Goal: Task Accomplishment & Management: Use online tool/utility

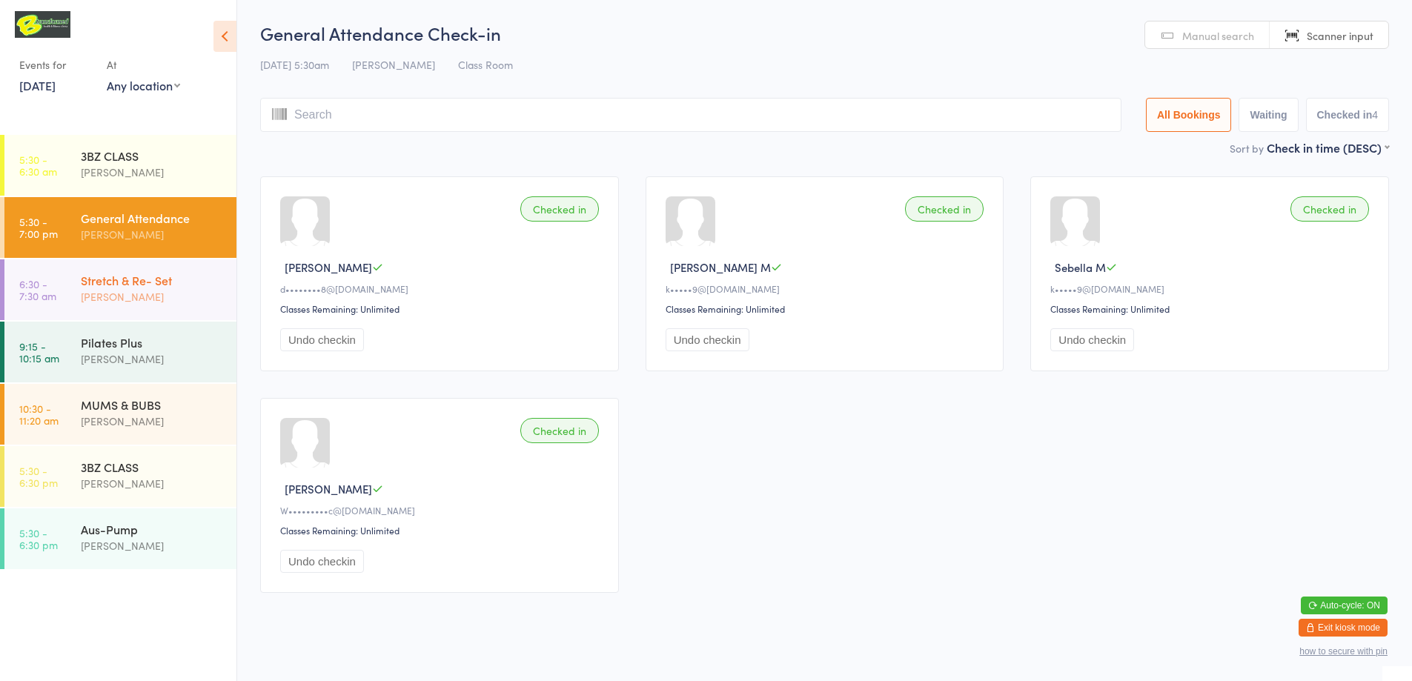
click at [202, 294] on div "[PERSON_NAME]" at bounding box center [152, 296] width 143 height 17
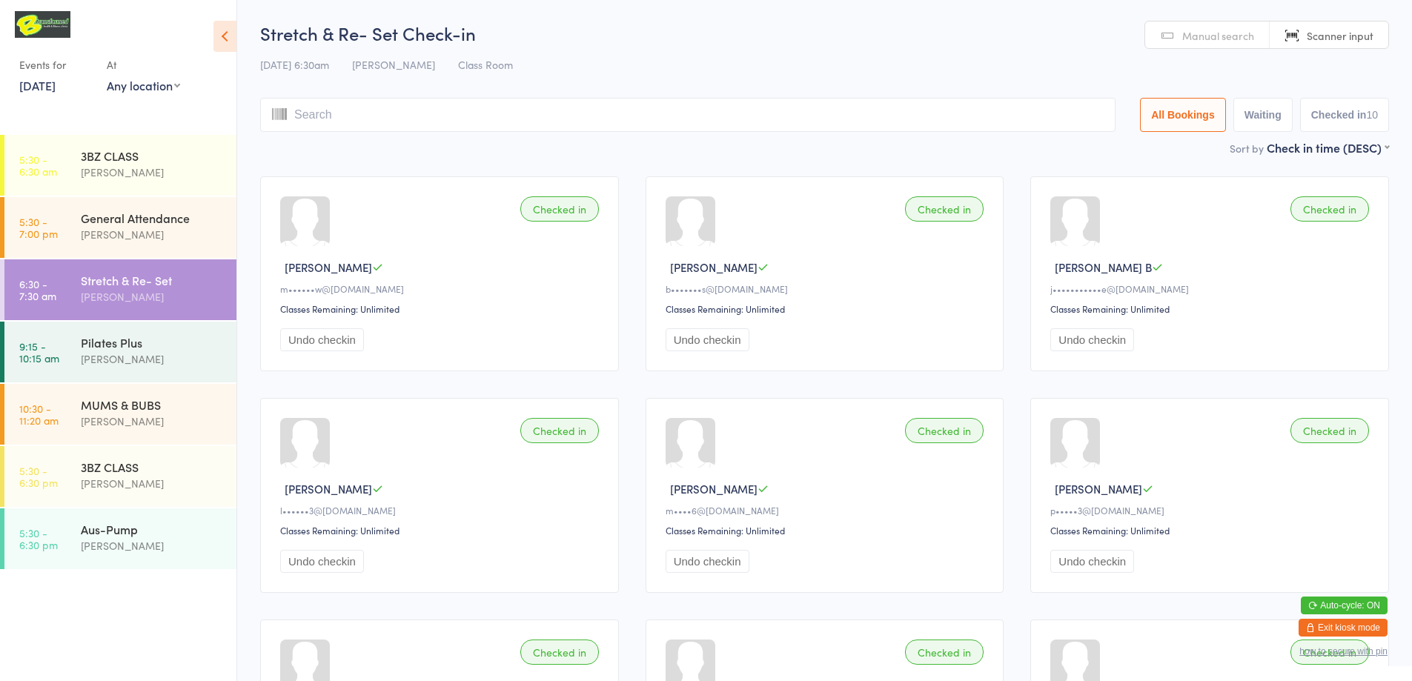
click at [1194, 34] on span "Manual search" at bounding box center [1219, 35] width 72 height 15
click at [1198, 40] on span "Manual search" at bounding box center [1219, 35] width 72 height 15
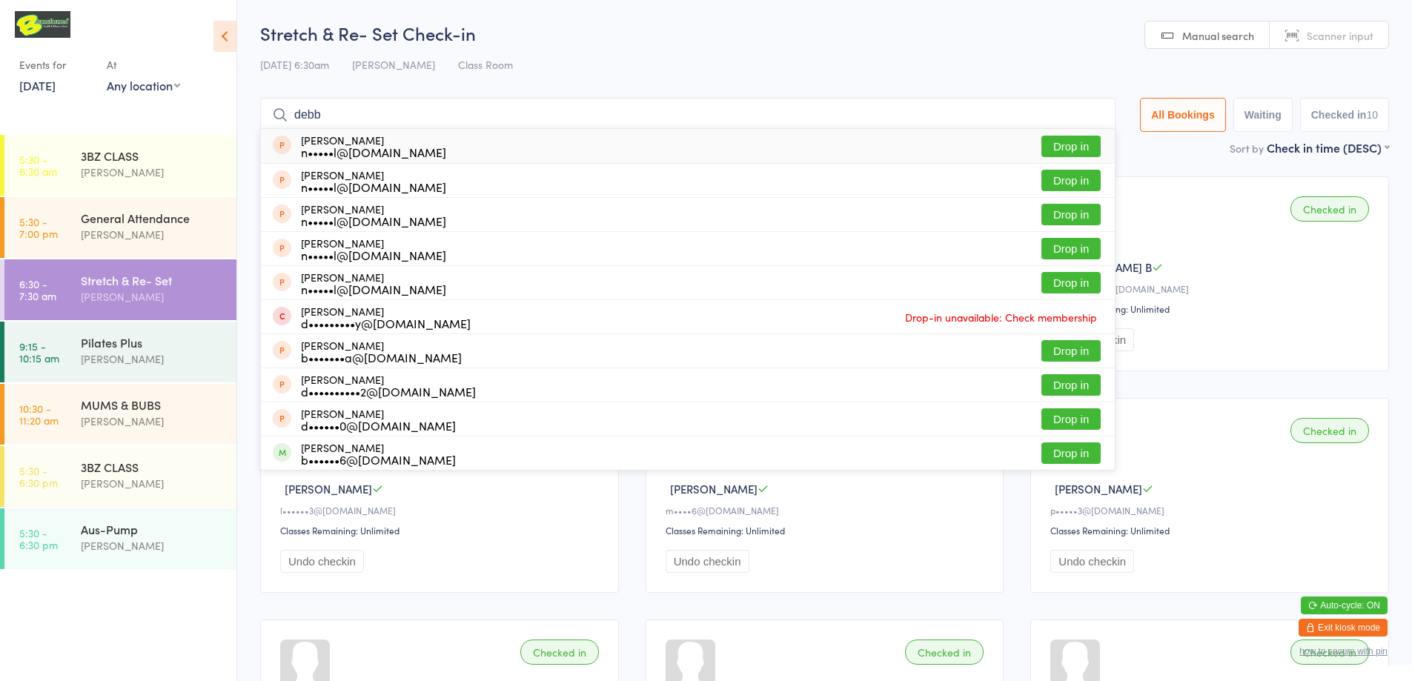
type input "debb"
click at [257, 81] on ui-view "Stretch & Re- Set Check-in [DATE] 6:30am [PERSON_NAME] Class Room Manual search…" at bounding box center [824, 535] width 1175 height 1029
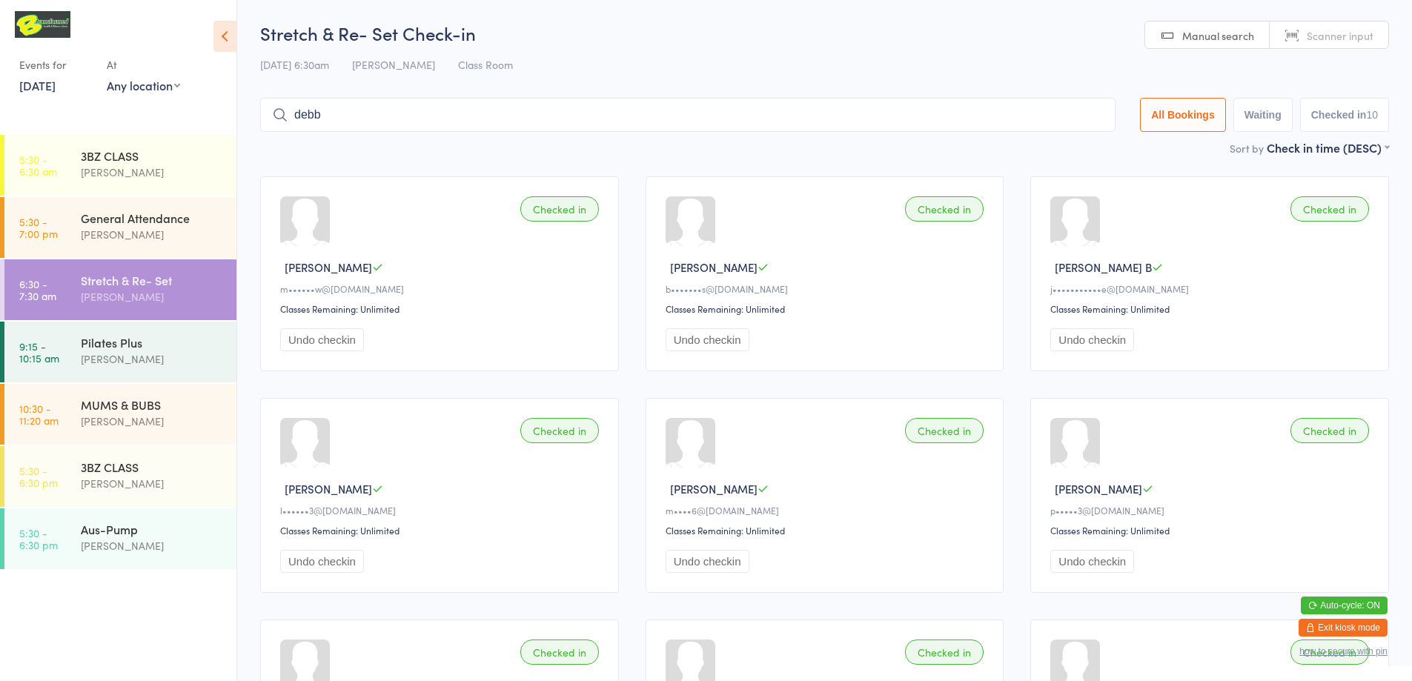
scroll to position [297, 0]
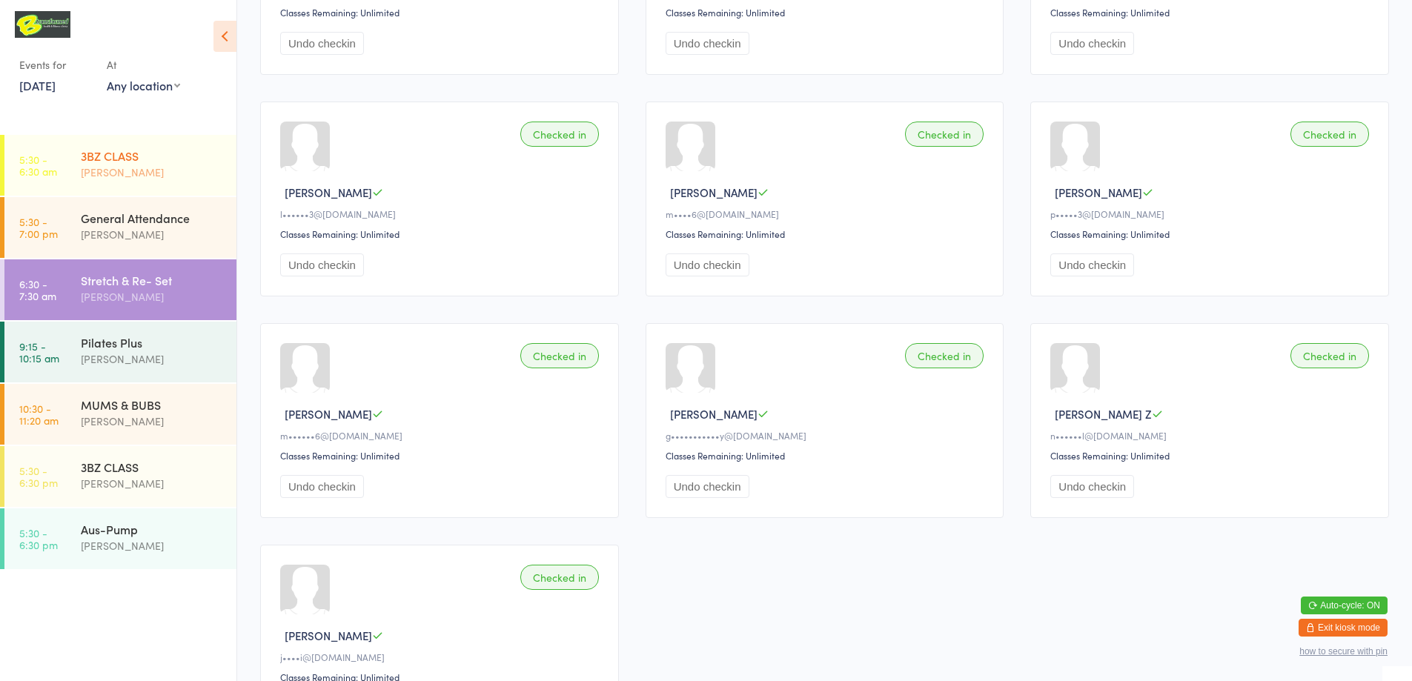
click at [198, 163] on div "3BZ CLASS" at bounding box center [152, 156] width 143 height 16
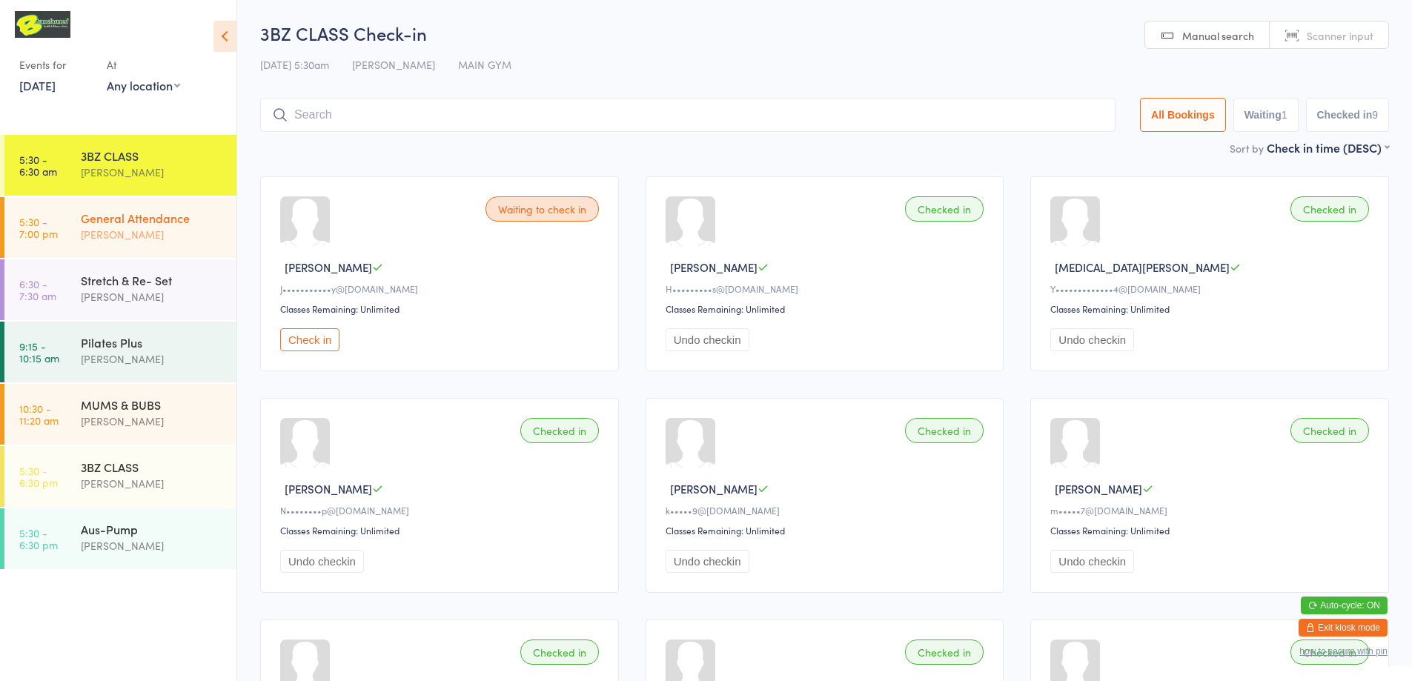
click at [125, 235] on div "[PERSON_NAME]" at bounding box center [152, 234] width 143 height 17
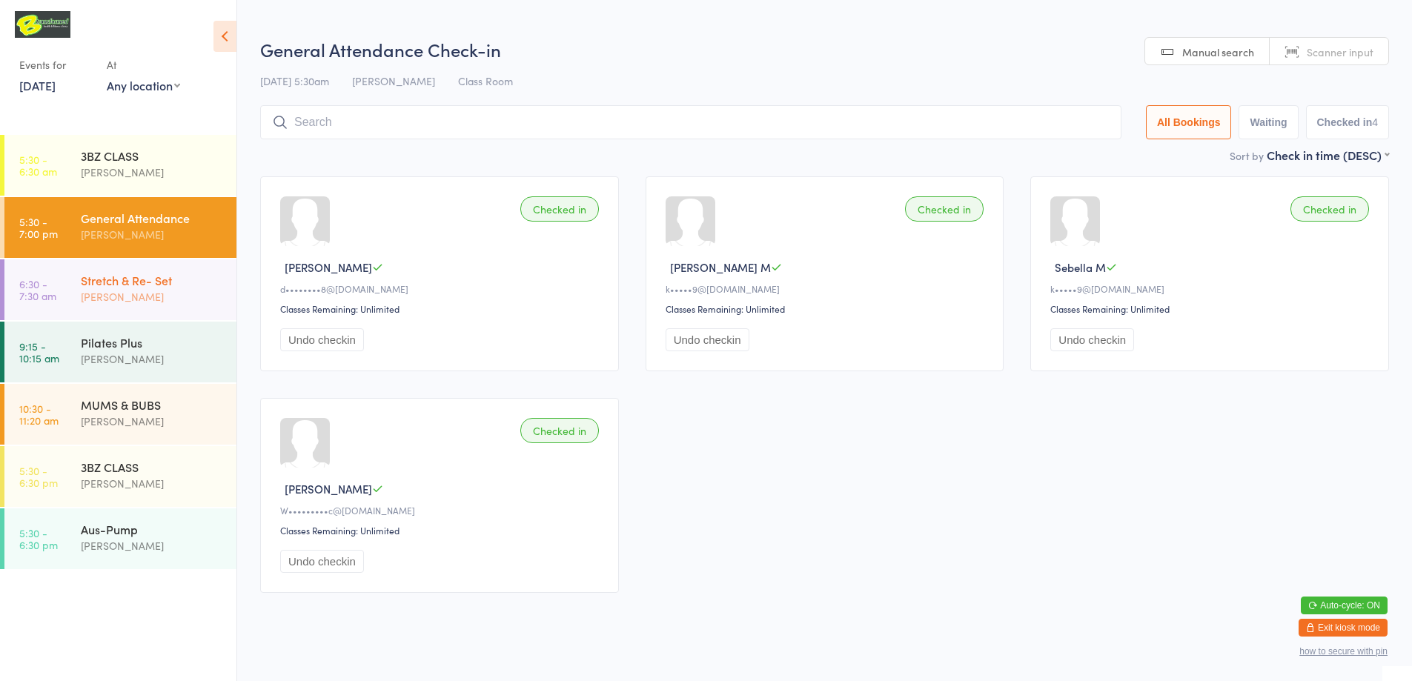
click at [134, 278] on div "Stretch & Re- Set" at bounding box center [152, 280] width 143 height 16
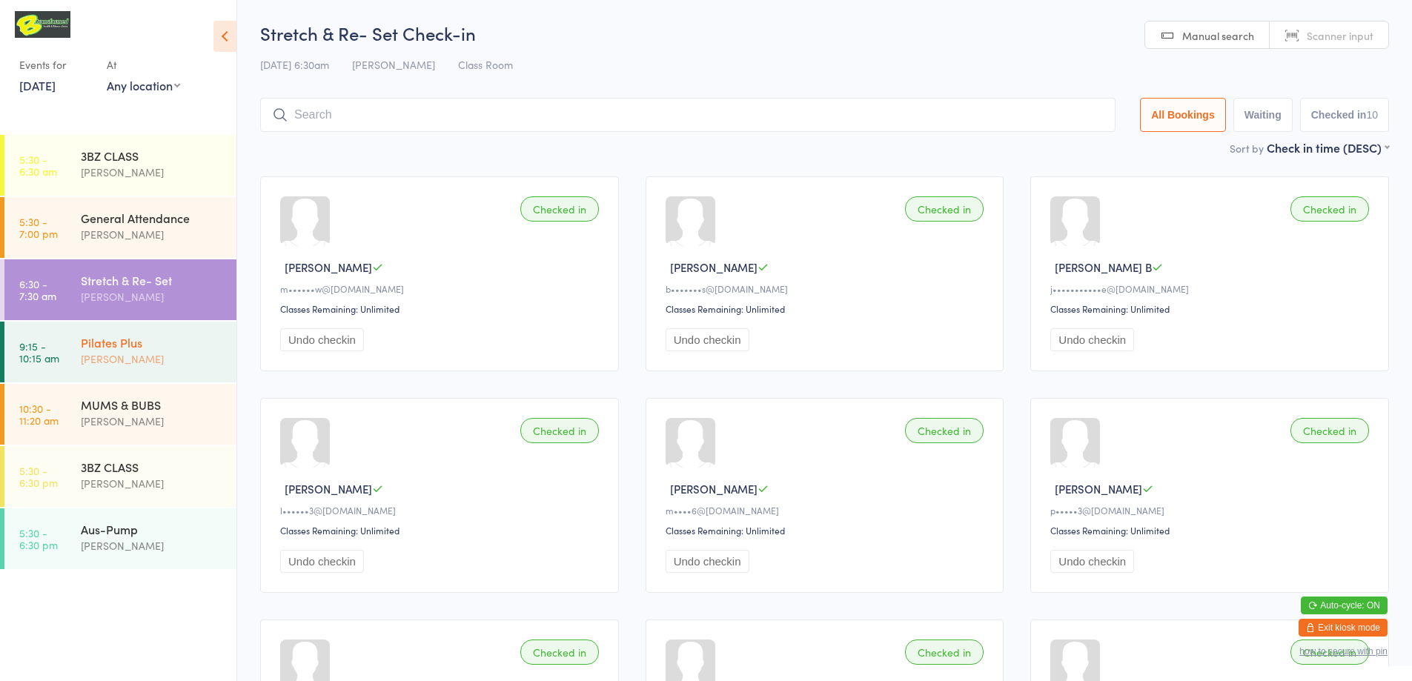
click at [208, 356] on div "[PERSON_NAME]" at bounding box center [152, 359] width 143 height 17
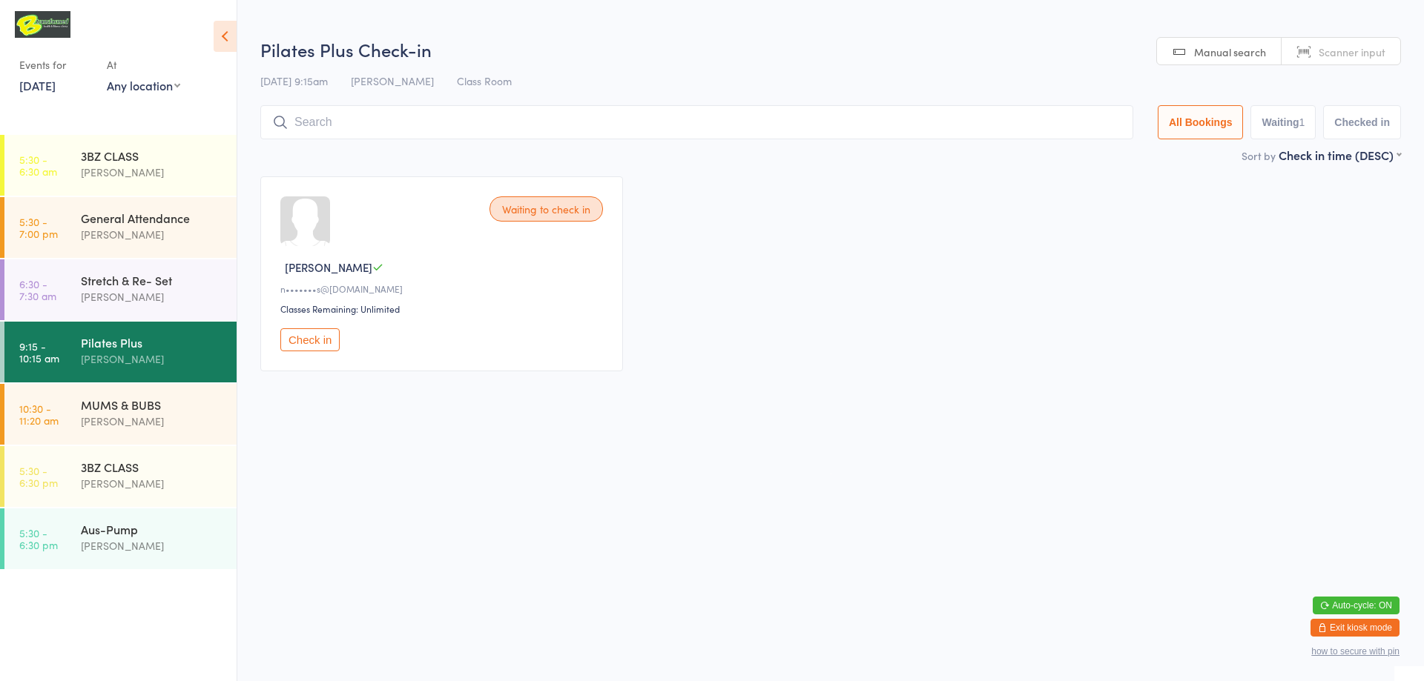
click at [383, 127] on input "search" at bounding box center [696, 122] width 873 height 34
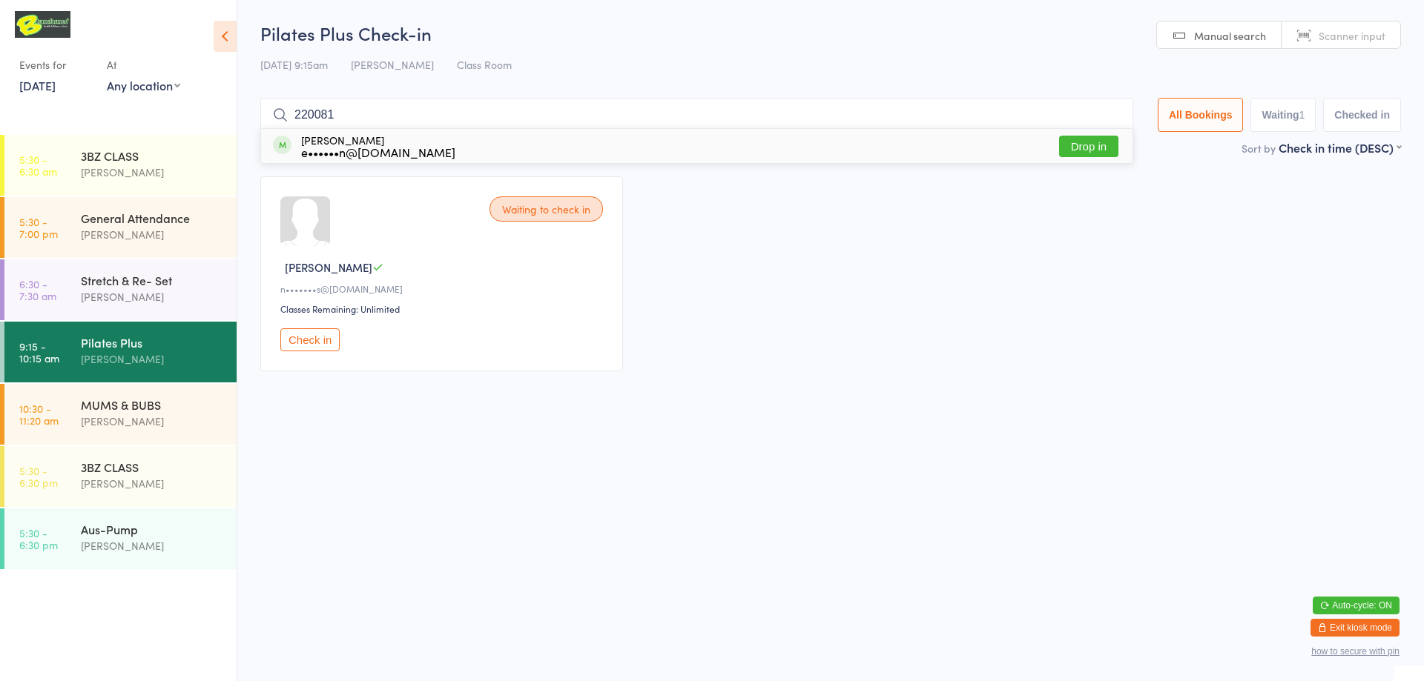
type input "220081"
click at [1093, 151] on button "Drop in" at bounding box center [1088, 147] width 59 height 22
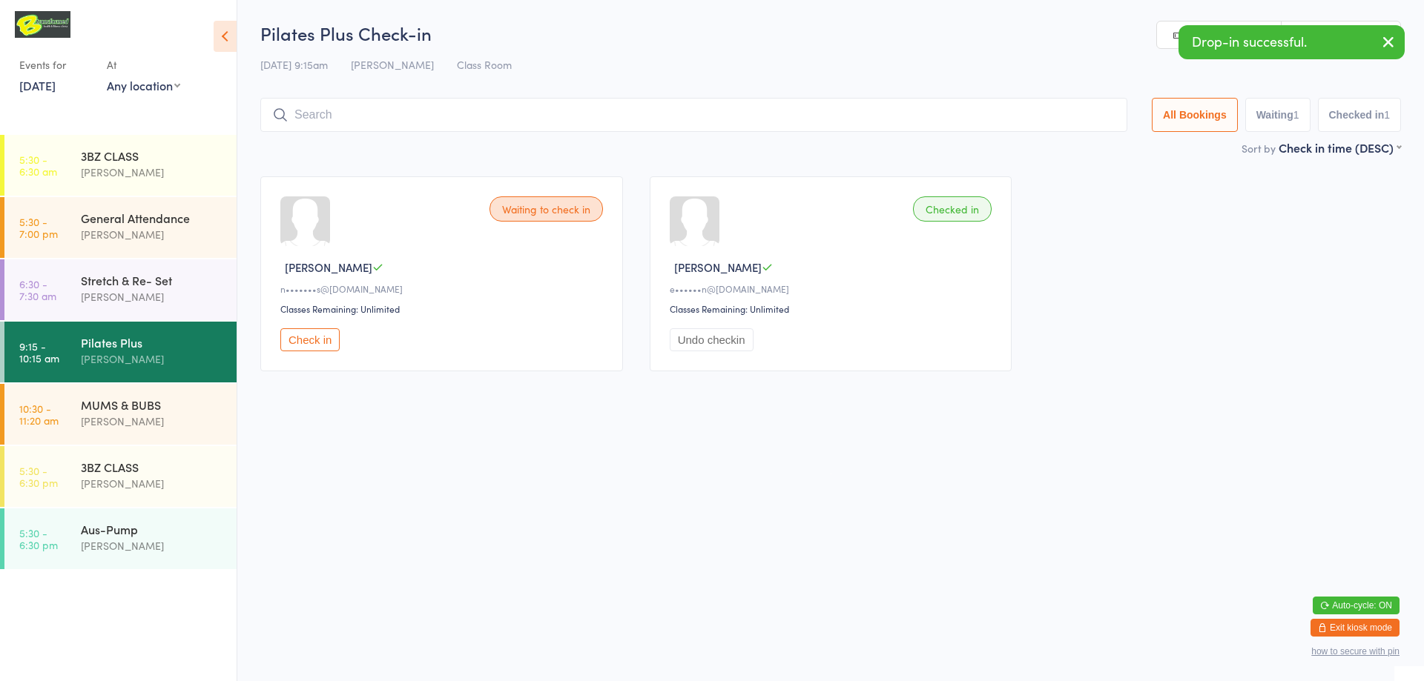
click at [1093, 67] on div "[DATE] 9:15am [PERSON_NAME] Class Room" at bounding box center [830, 65] width 1140 height 24
click at [1387, 38] on icon "button" at bounding box center [1388, 42] width 18 height 19
click at [1358, 37] on span "Scanner input" at bounding box center [1351, 35] width 67 height 15
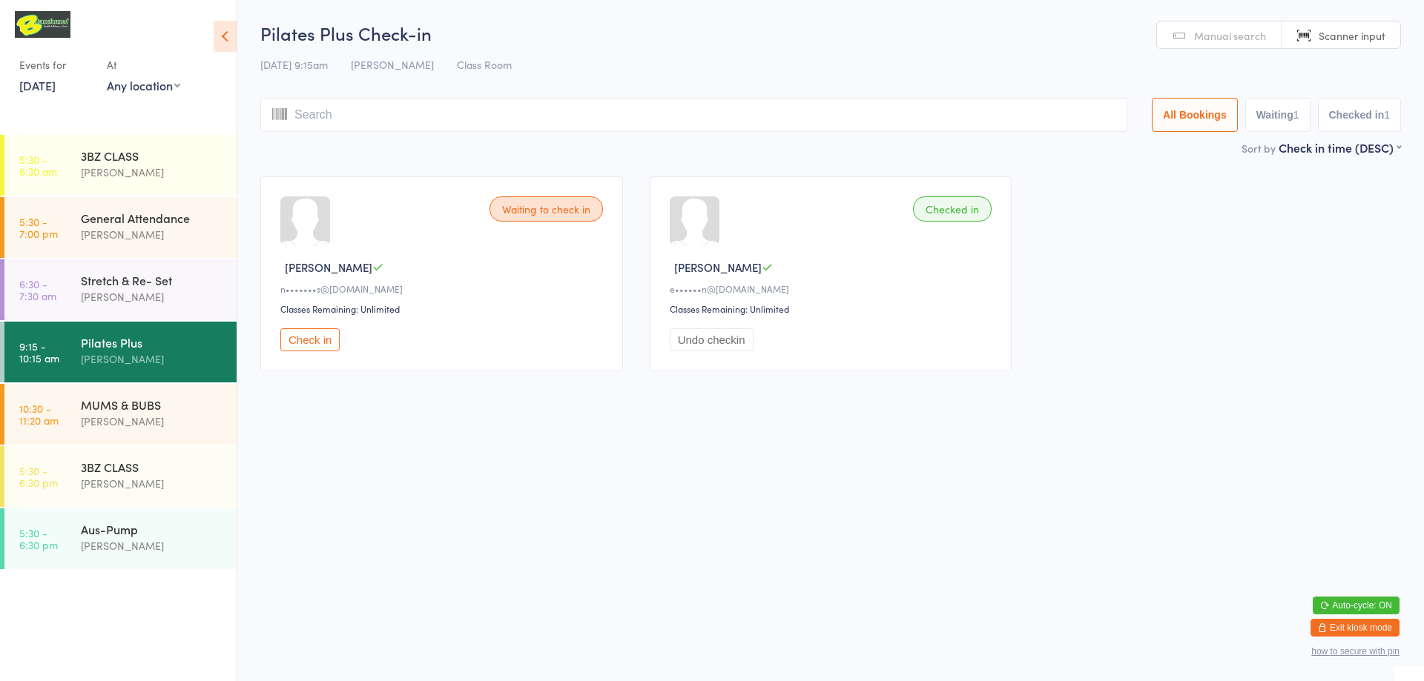
click at [916, 111] on input "search" at bounding box center [693, 115] width 867 height 34
click at [329, 343] on button "Check in" at bounding box center [309, 339] width 59 height 23
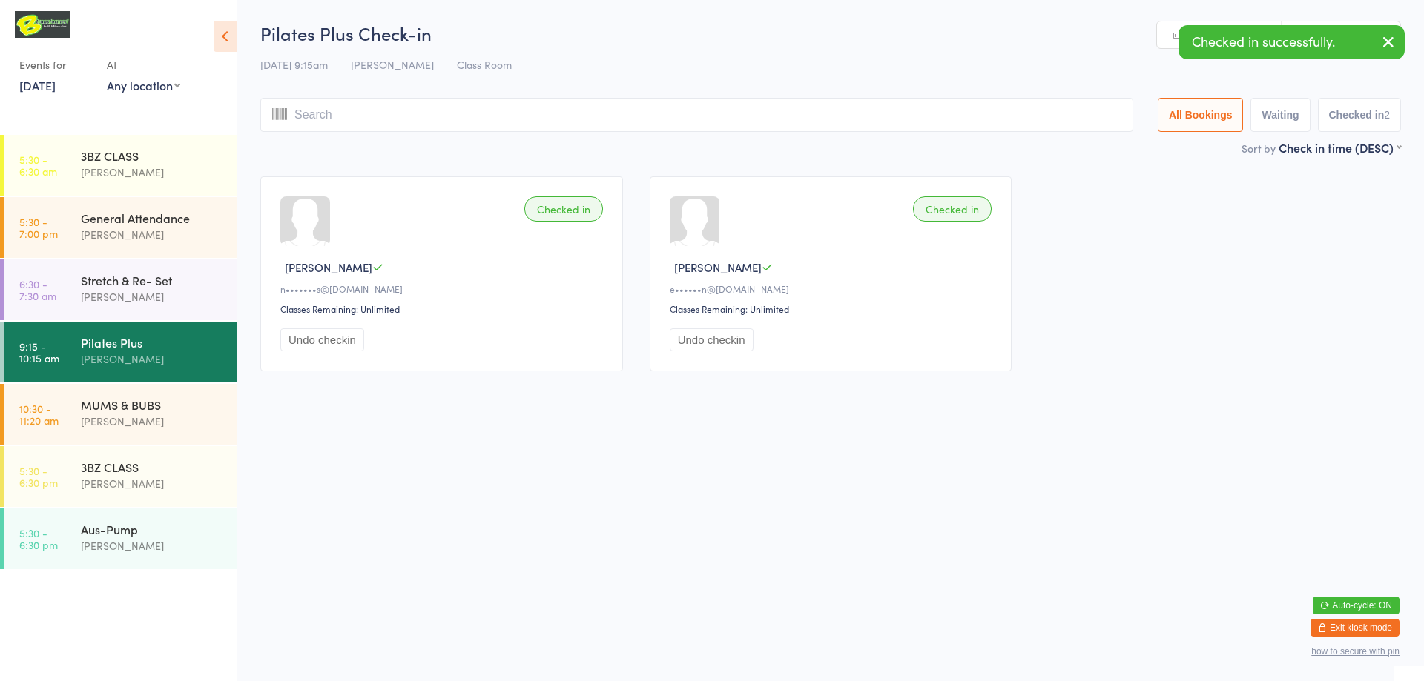
click at [1384, 41] on icon "button" at bounding box center [1388, 42] width 18 height 19
click at [1065, 121] on input "search" at bounding box center [696, 115] width 873 height 34
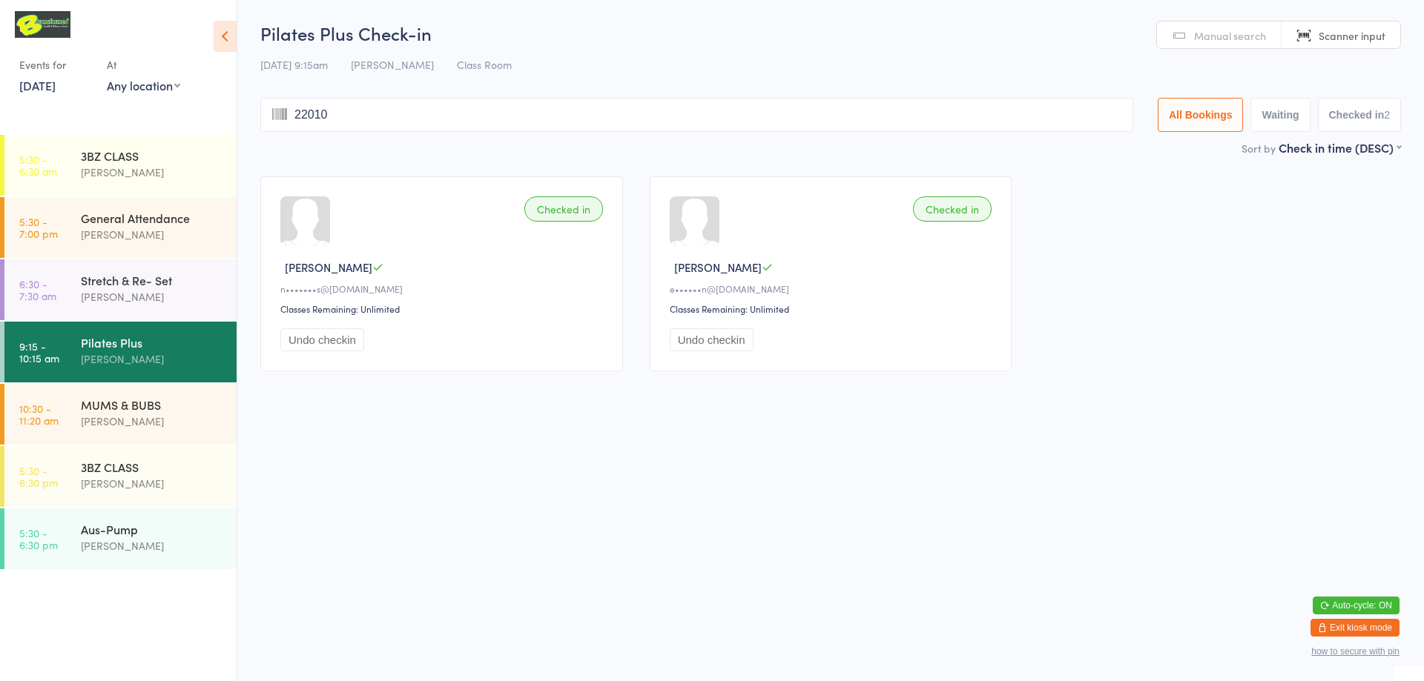
type input "220109"
type input "220020"
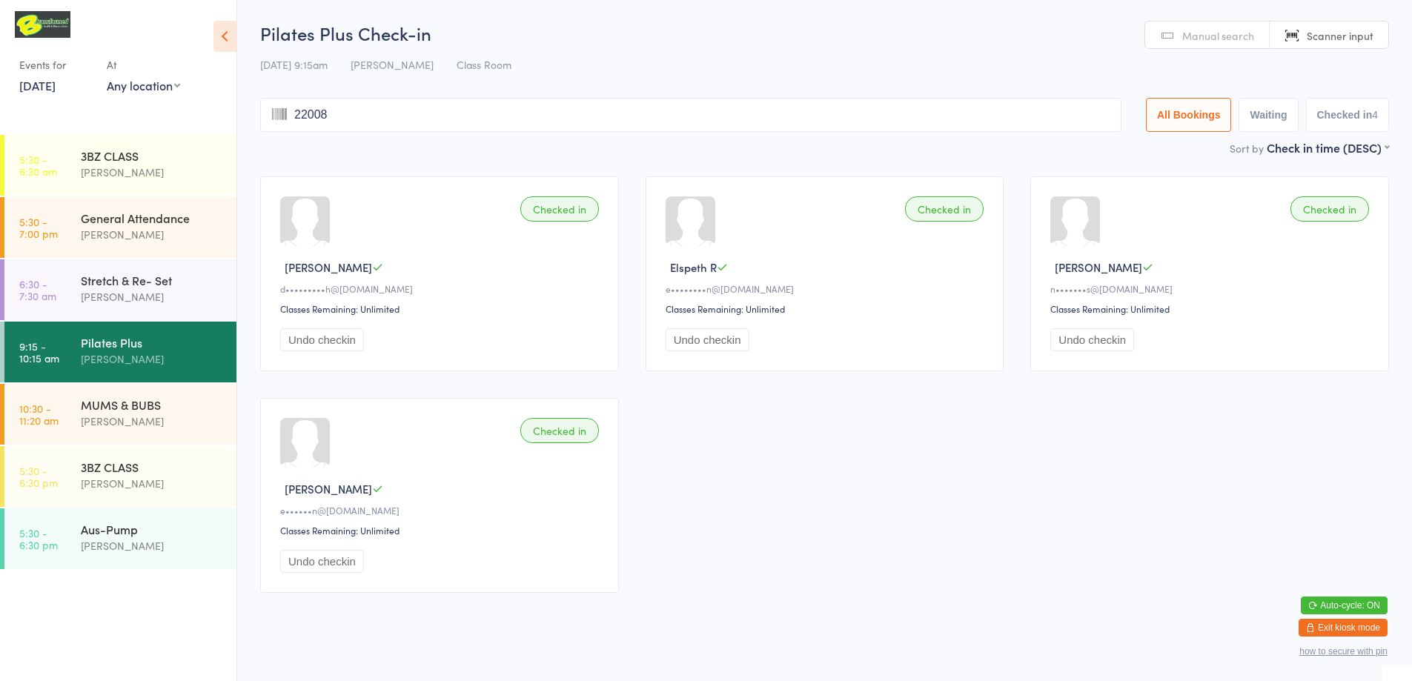
type input "220089"
